Goal: Find specific page/section: Find specific page/section

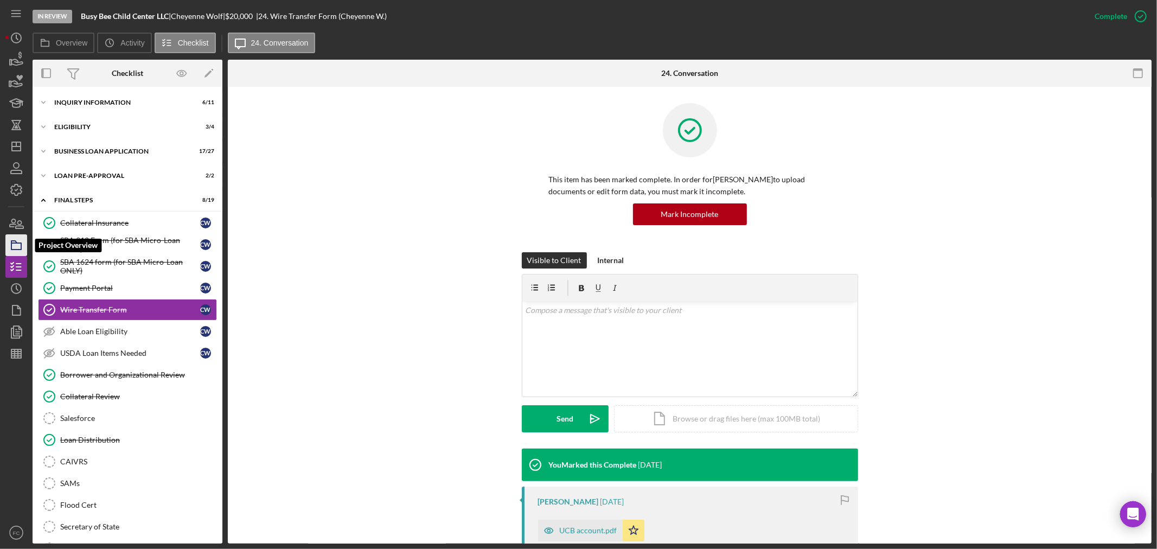
click at [17, 247] on icon "button" at bounding box center [16, 245] width 27 height 27
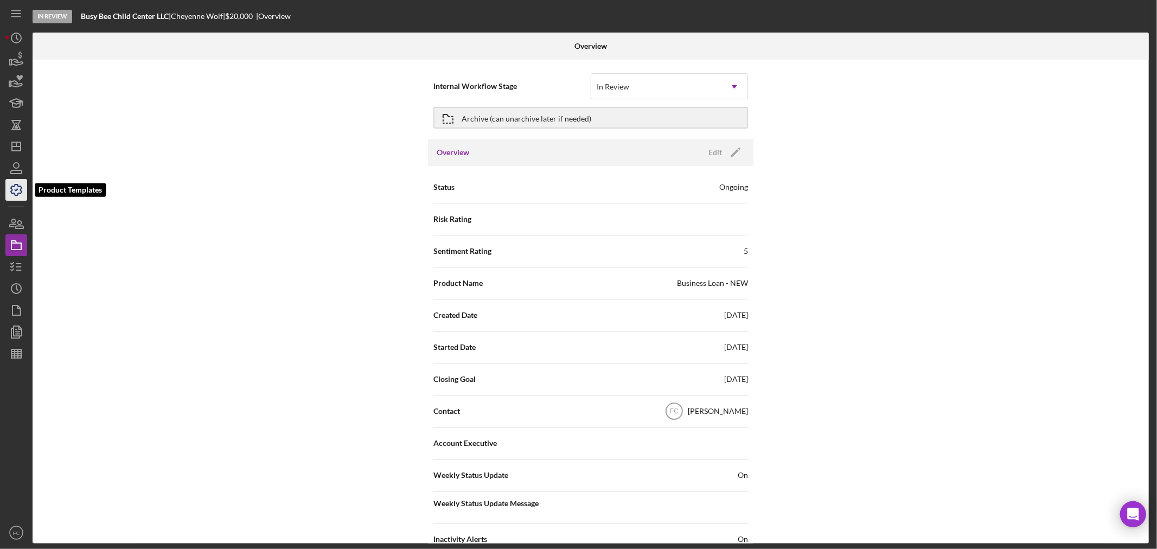
click at [18, 185] on icon "button" at bounding box center [16, 189] width 27 height 27
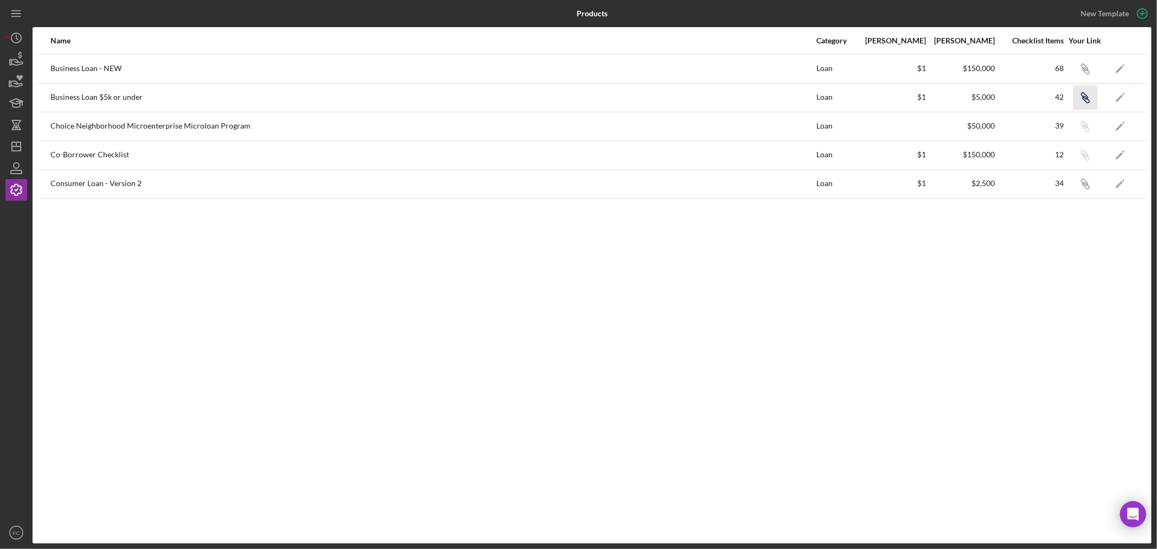
click at [1079, 97] on icon "Icon/Link" at bounding box center [1085, 97] width 24 height 24
click at [1079, 65] on icon "Icon/Link" at bounding box center [1085, 68] width 24 height 24
